Goal: Information Seeking & Learning: Learn about a topic

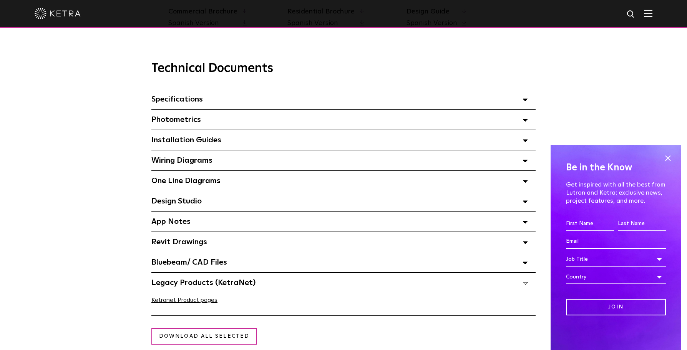
scroll to position [512, 0]
click at [189, 184] on span "One Line Diagrams Select checkboxes to use the bulk download option below" at bounding box center [185, 181] width 69 height 8
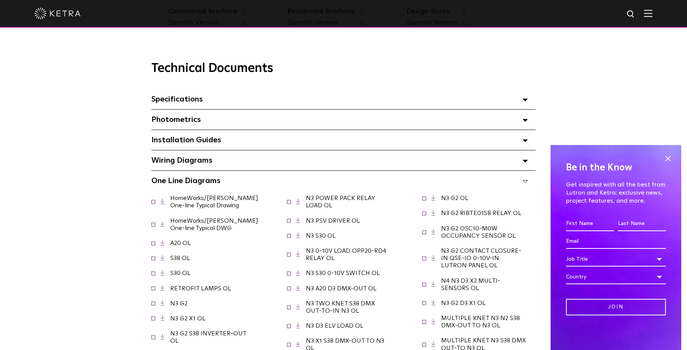
click at [183, 103] on span "Specifications Select checkboxes to use the bulk download option below" at bounding box center [176, 99] width 51 height 8
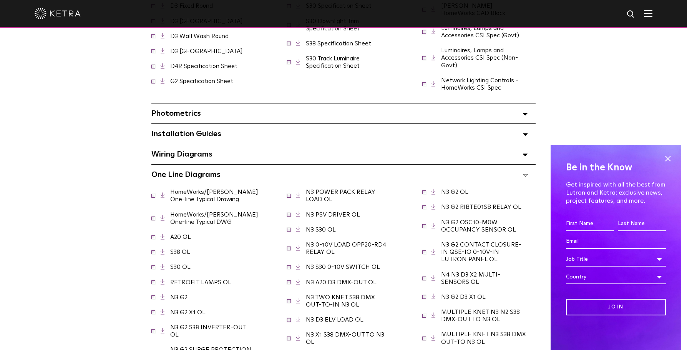
scroll to position [769, 0]
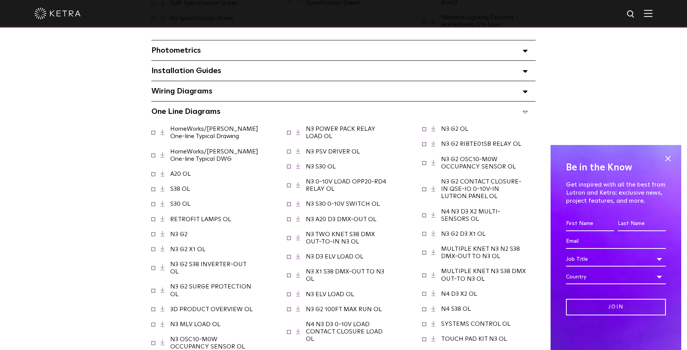
click at [161, 108] on span "One Line Diagrams Select checkboxes to use the bulk download option below" at bounding box center [185, 112] width 69 height 8
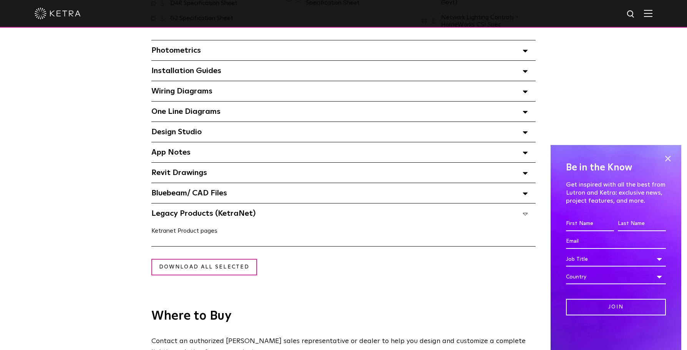
click at [174, 228] on link "Ketranet Product pages" at bounding box center [184, 231] width 66 height 6
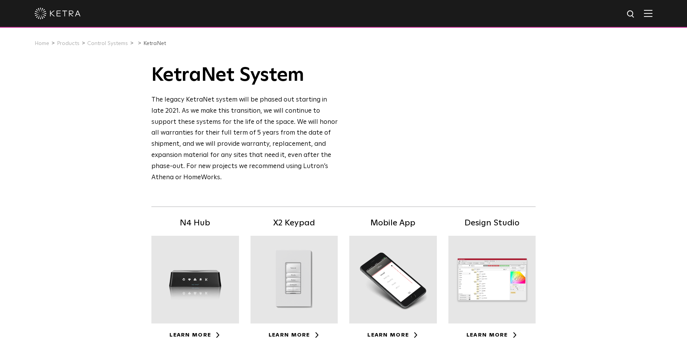
click at [198, 274] on div at bounding box center [195, 280] width 88 height 88
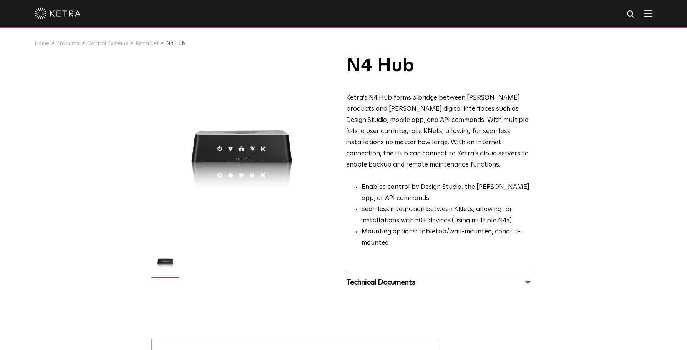
click at [390, 276] on div "Technical Documents" at bounding box center [439, 282] width 187 height 12
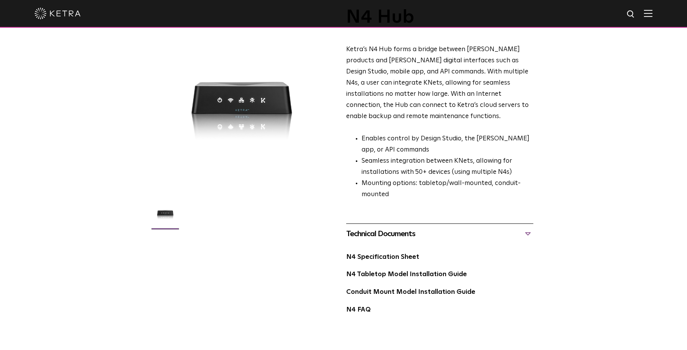
scroll to position [64, 0]
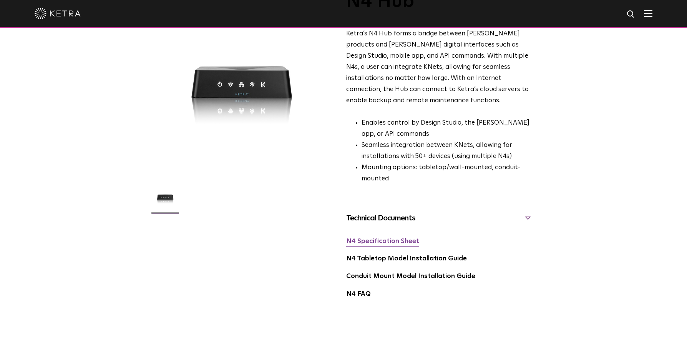
click at [364, 238] on link "N4 Specification Sheet" at bounding box center [382, 241] width 73 height 7
